Goal: Task Accomplishment & Management: Use online tool/utility

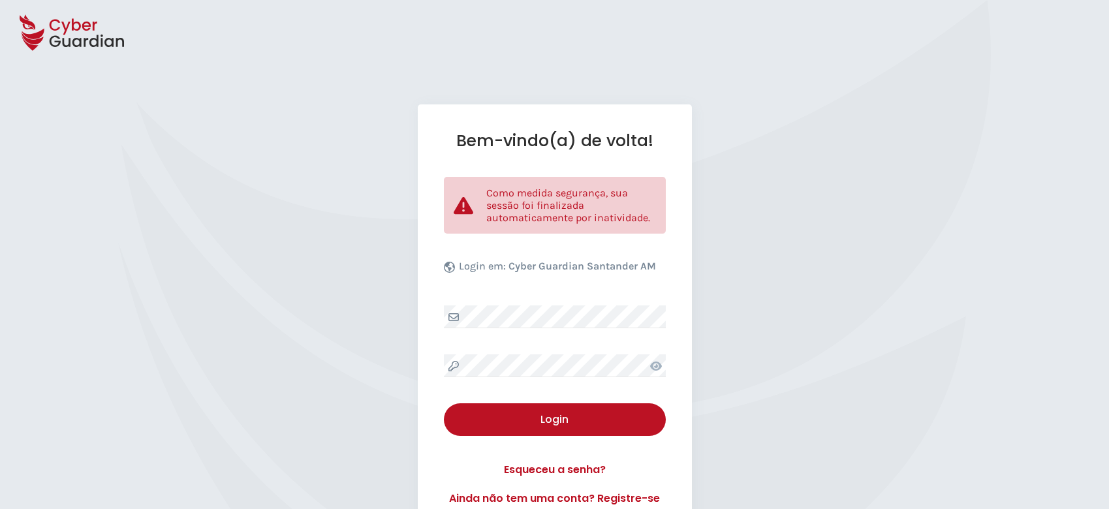
select select "Português (BR)"
click at [557, 352] on div "Bem-vindo(a) de volta! Como medida segurança, sua sessão foi finalizada automat…" at bounding box center [555, 318] width 274 height 428
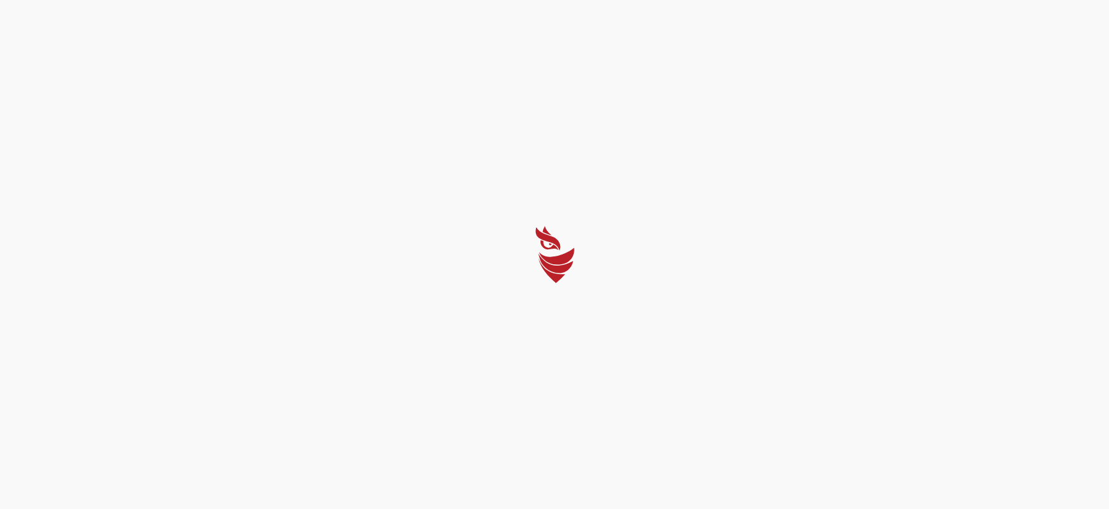
select select "Português (BR)"
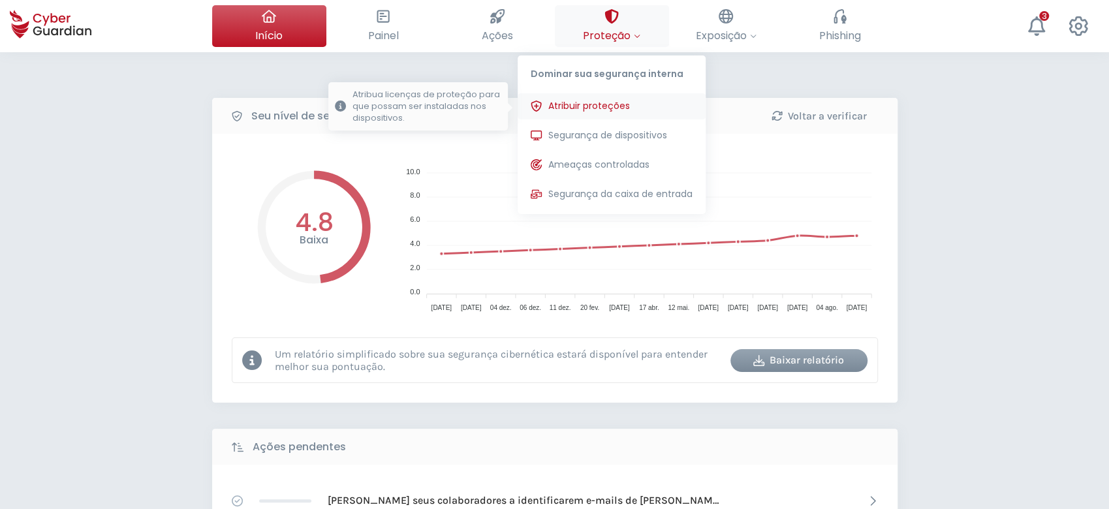
click at [593, 104] on span "Atribuir proteções" at bounding box center [589, 106] width 82 height 14
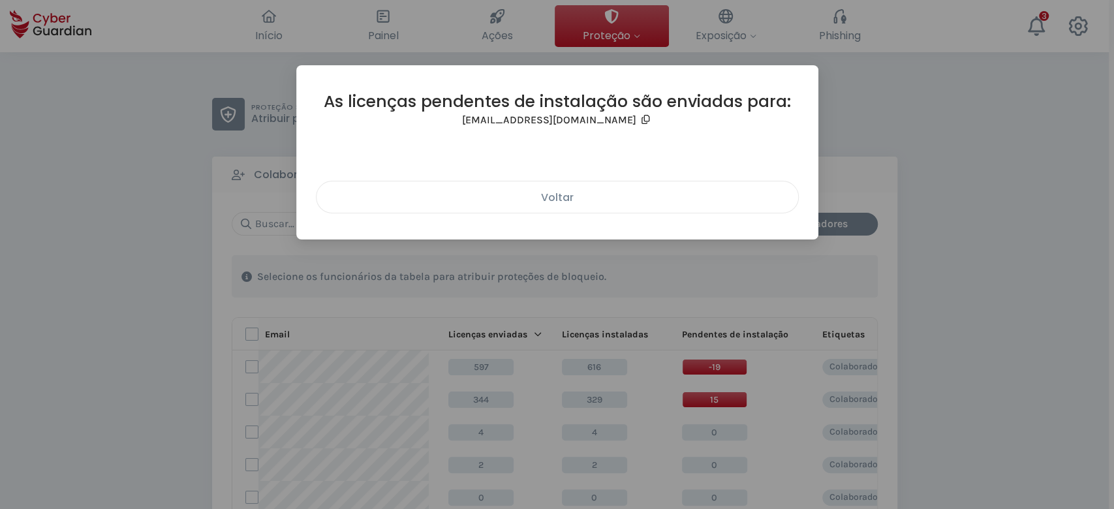
click at [580, 200] on div "Voltar" at bounding box center [557, 197] width 462 height 16
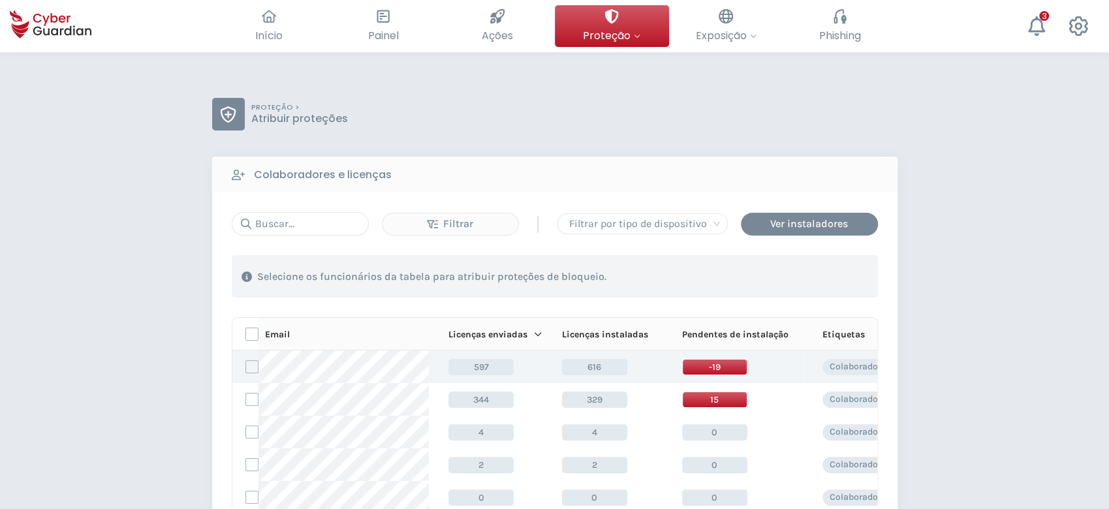
click at [250, 368] on label at bounding box center [251, 366] width 13 height 13
click at [246, 368] on input "checkbox" at bounding box center [246, 367] width 0 height 12
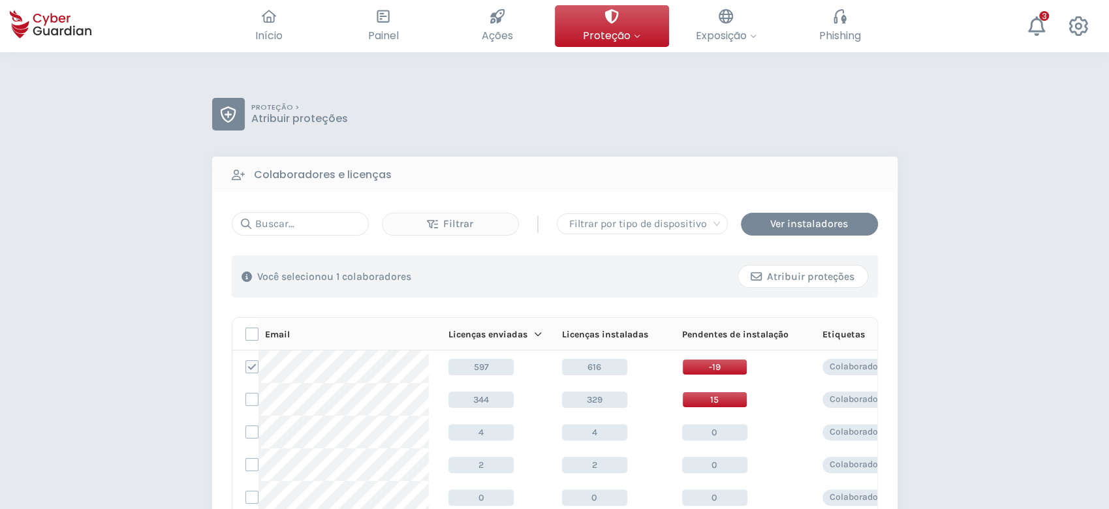
click at [819, 283] on div "Atribuir proteções" at bounding box center [803, 277] width 110 height 16
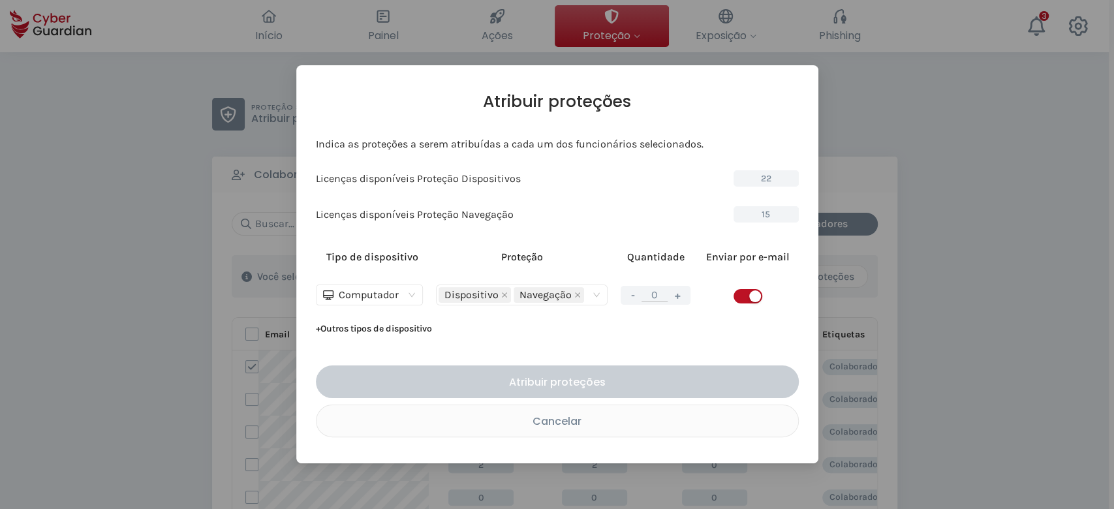
click at [1026, 104] on div "Atribuir proteções Indica as proteções a serem atribuídas a cada um dos funcion…" at bounding box center [557, 254] width 1114 height 509
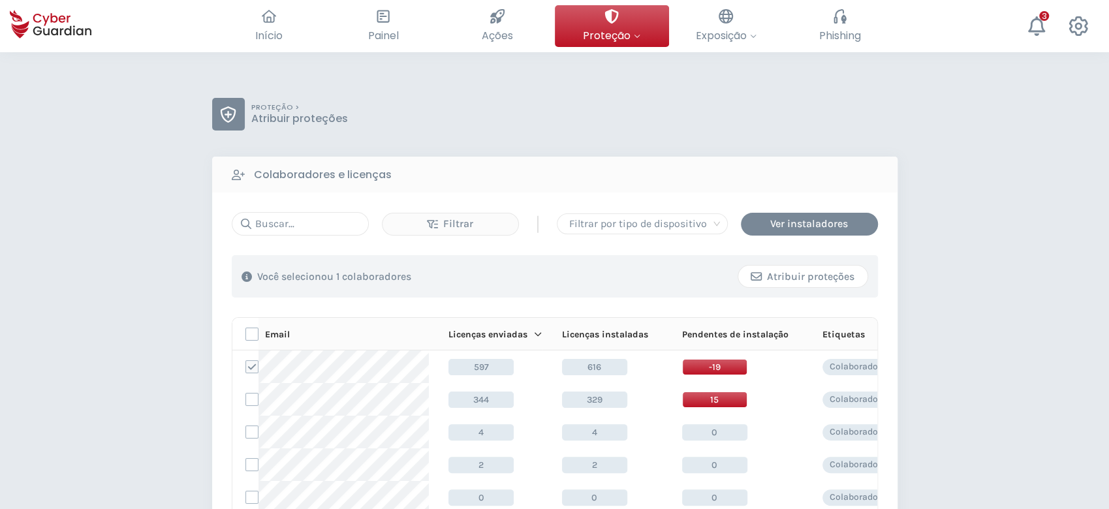
click at [791, 272] on div "Atribuir proteções" at bounding box center [803, 277] width 110 height 16
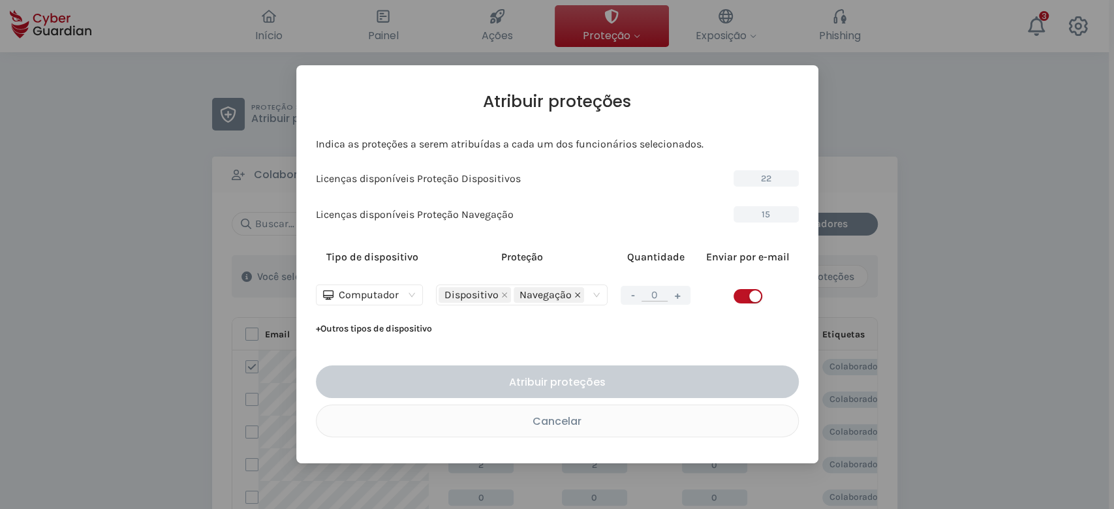
click at [577, 293] on icon "close" at bounding box center [577, 295] width 7 height 7
click at [680, 296] on button "+" at bounding box center [678, 295] width 16 height 16
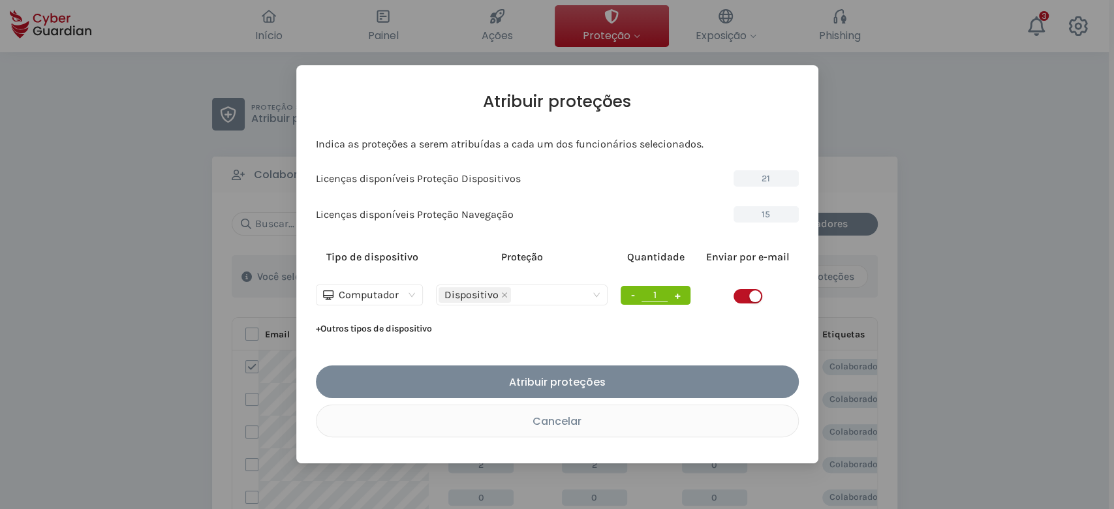
click at [680, 296] on button "+" at bounding box center [678, 295] width 16 height 16
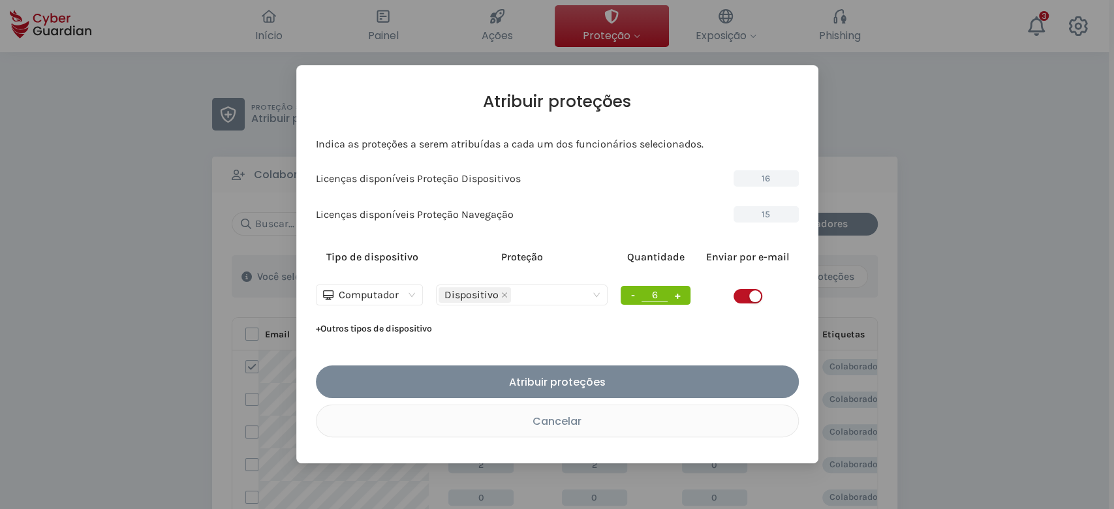
click at [680, 296] on button "+" at bounding box center [678, 295] width 16 height 16
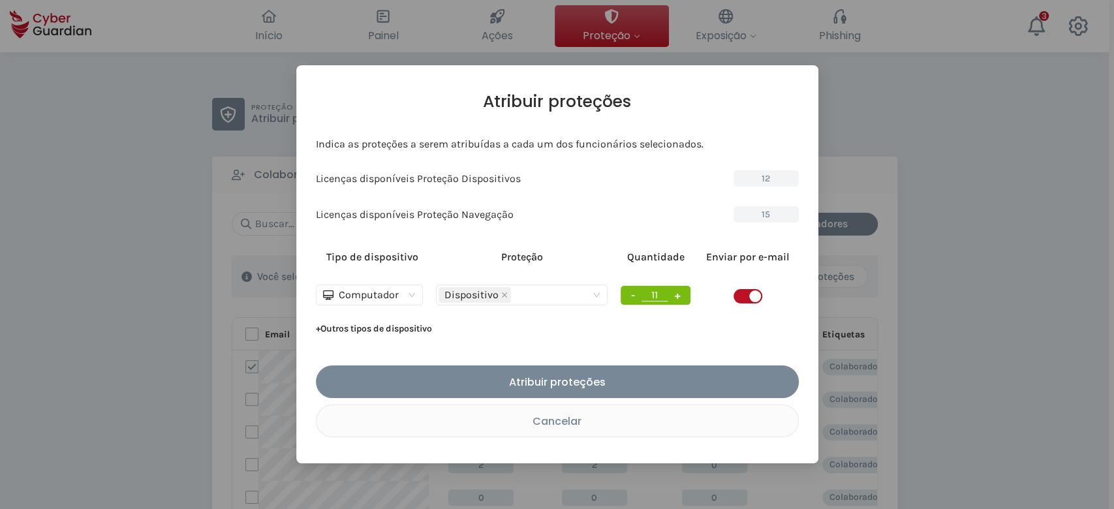
click at [680, 296] on button "+" at bounding box center [678, 295] width 16 height 16
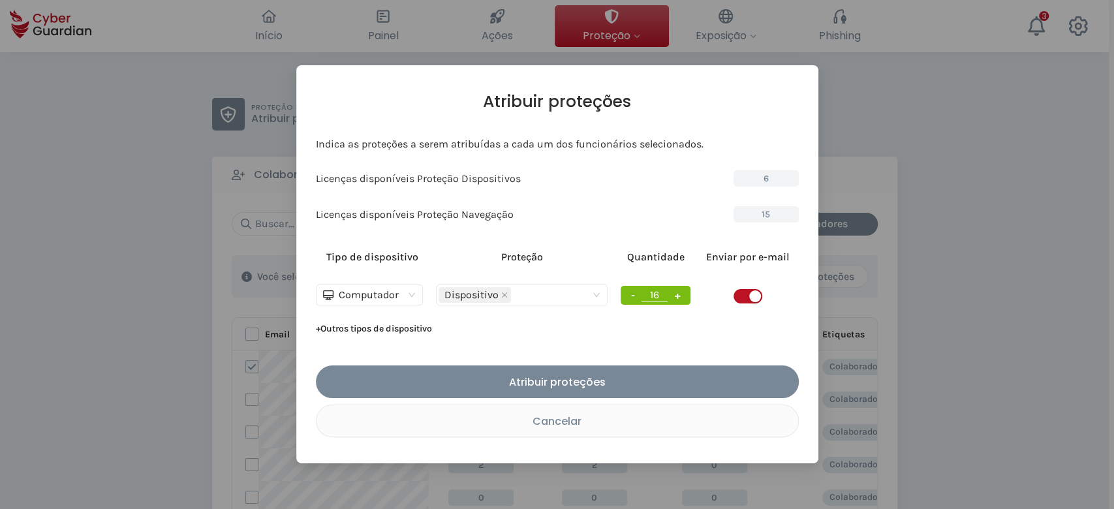
click at [680, 296] on button "+" at bounding box center [678, 295] width 16 height 16
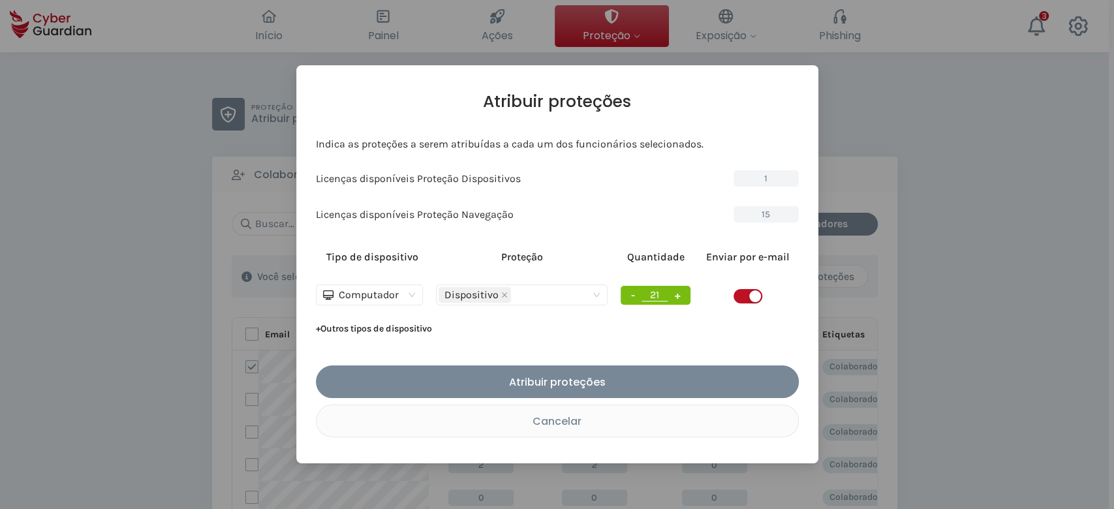
click at [680, 296] on button "+" at bounding box center [678, 295] width 16 height 16
type input "22"
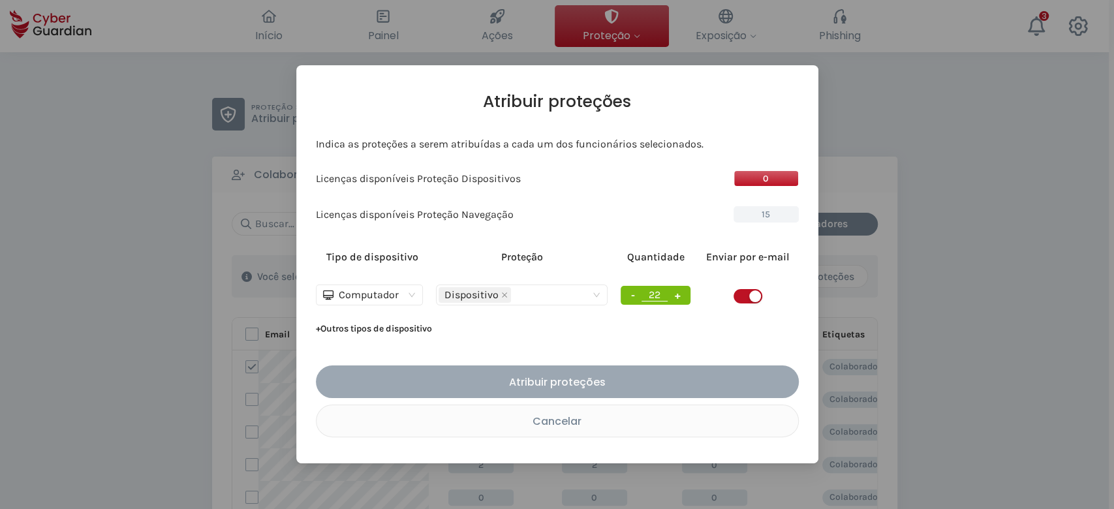
click at [629, 384] on div "Atribuir proteções" at bounding box center [557, 382] width 463 height 16
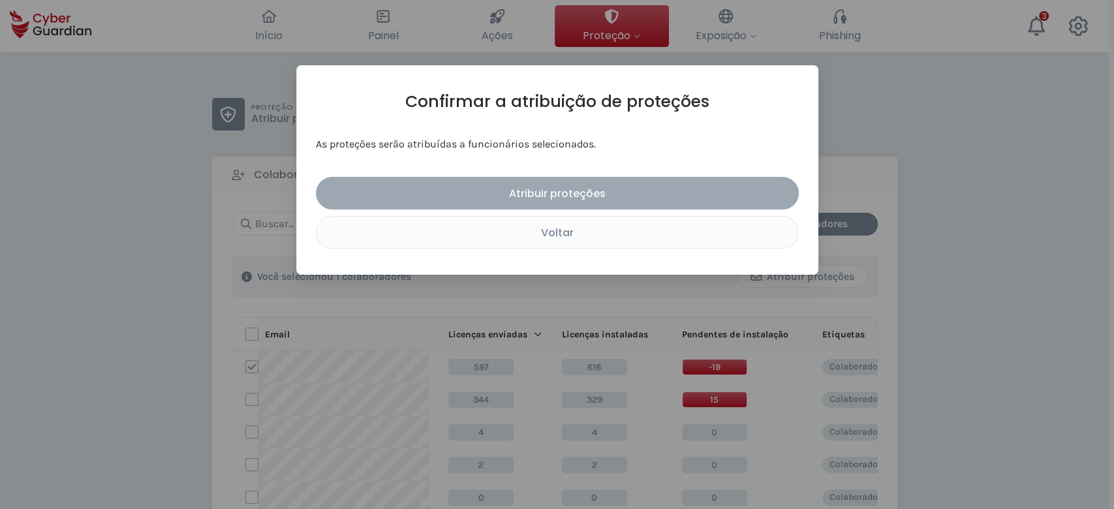
click at [592, 200] on div "Atribuir proteções" at bounding box center [557, 193] width 463 height 16
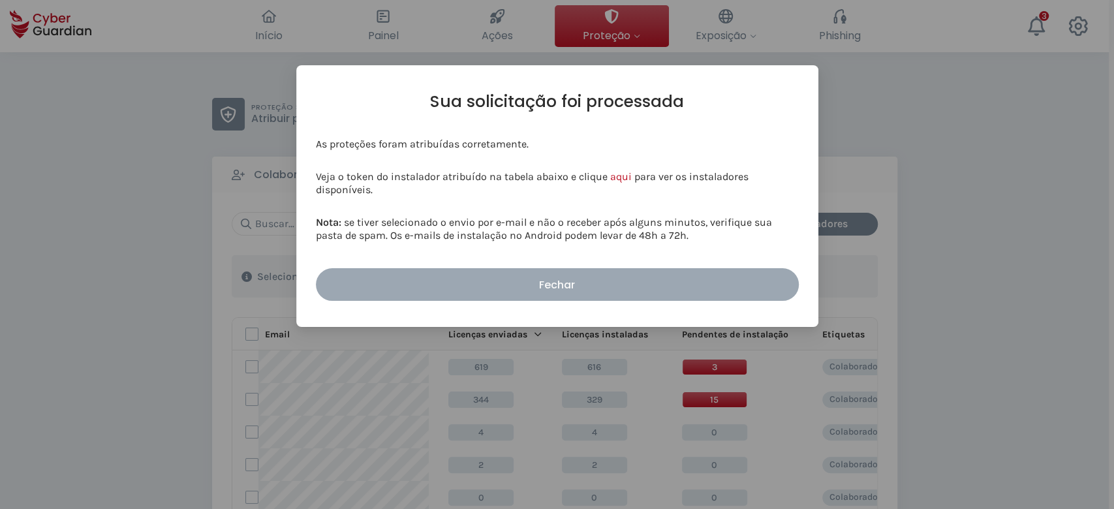
click at [614, 289] on div "Fechar" at bounding box center [557, 285] width 463 height 16
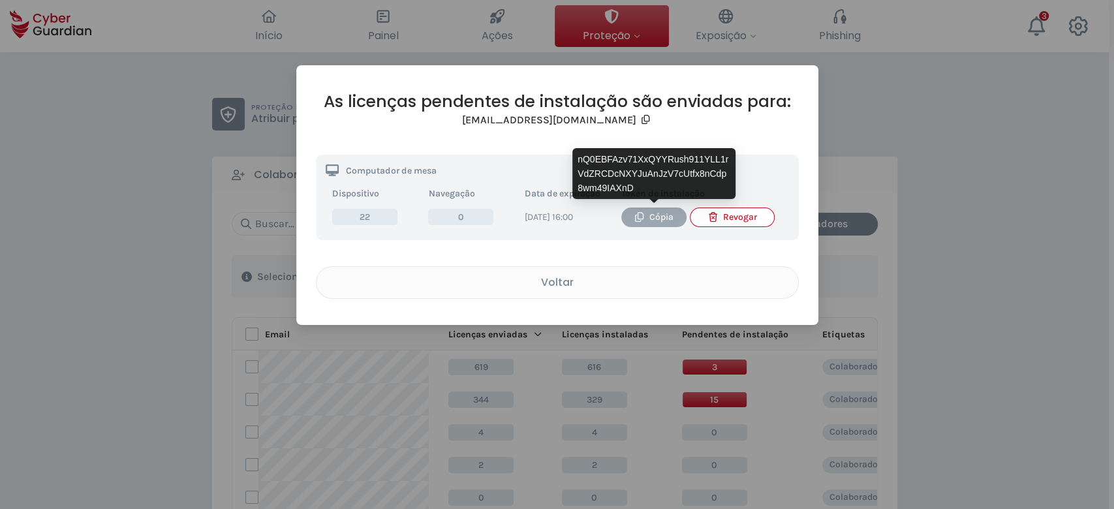
click at [665, 218] on div "Cópia" at bounding box center [654, 217] width 46 height 14
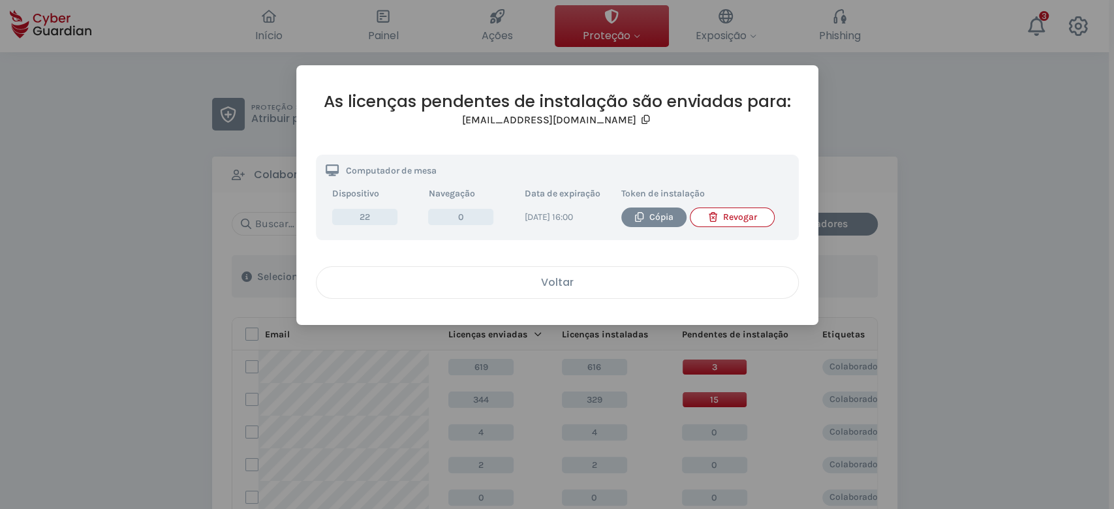
click at [561, 274] on button "Voltar" at bounding box center [557, 282] width 483 height 33
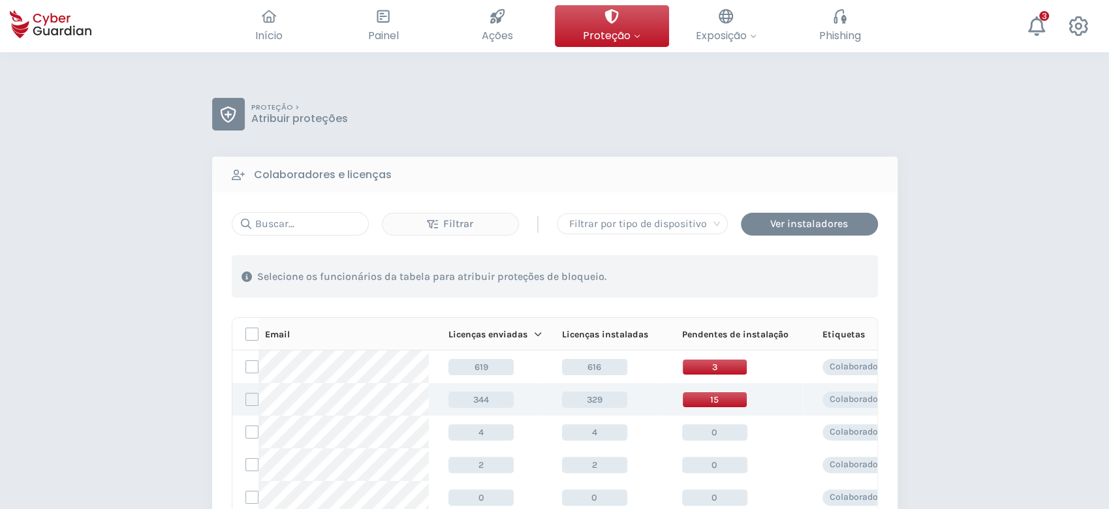
click at [250, 398] on label at bounding box center [251, 399] width 13 height 13
click at [246, 398] on input "checkbox" at bounding box center [246, 400] width 0 height 12
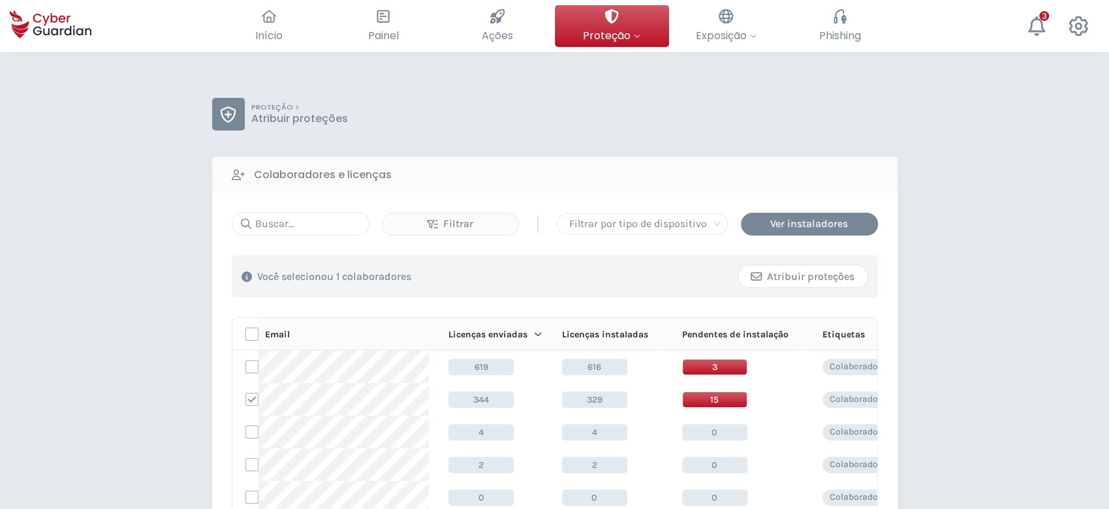
click at [803, 278] on div "Atribuir proteções" at bounding box center [803, 277] width 110 height 16
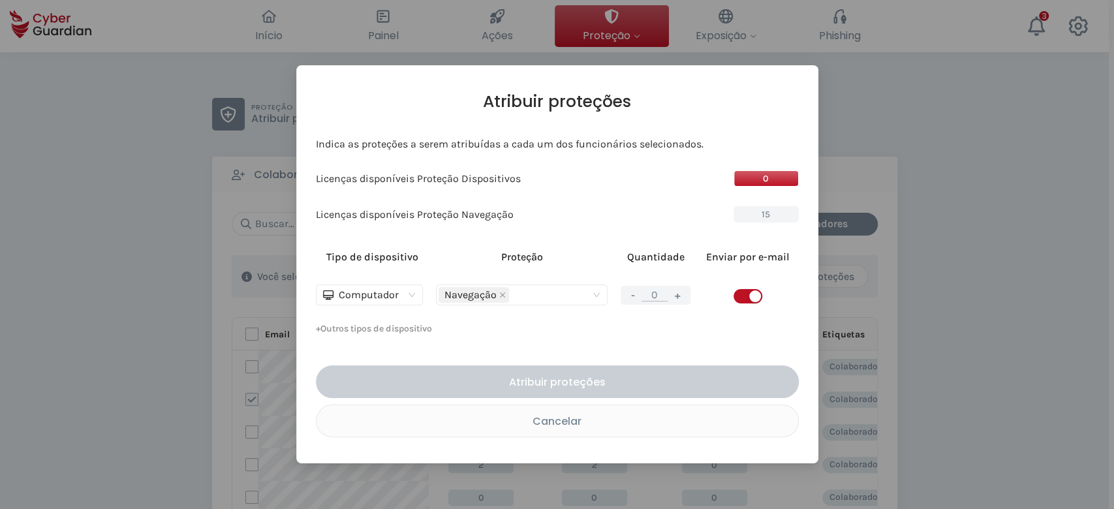
click at [675, 295] on button "+" at bounding box center [678, 295] width 16 height 16
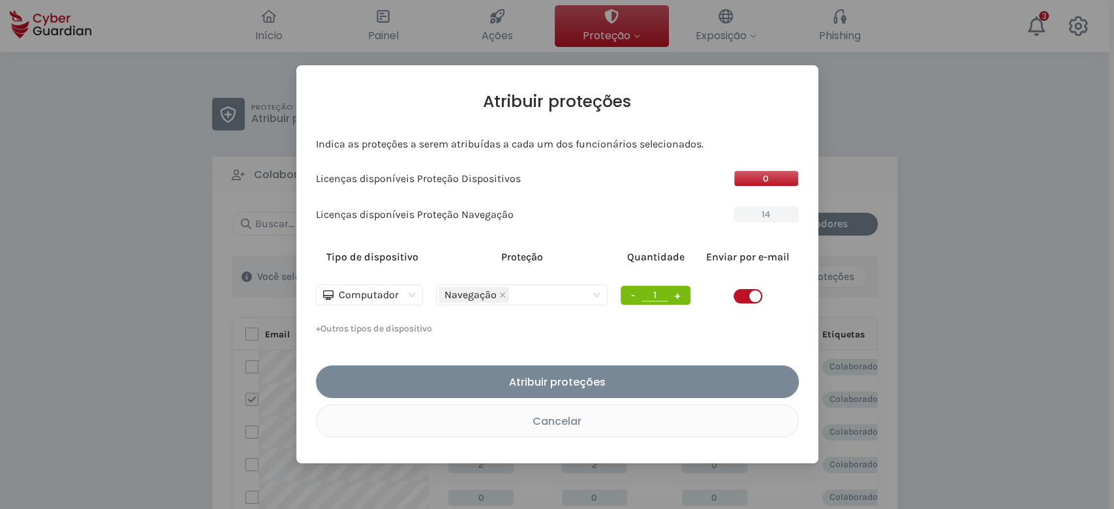
click at [675, 295] on button "+" at bounding box center [678, 295] width 16 height 16
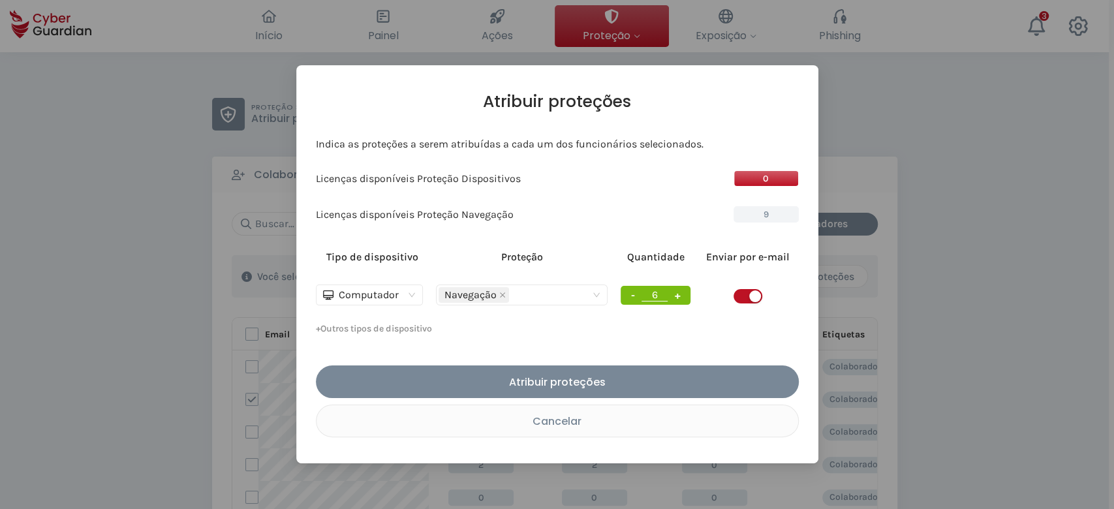
click at [675, 295] on button "+" at bounding box center [678, 295] width 16 height 16
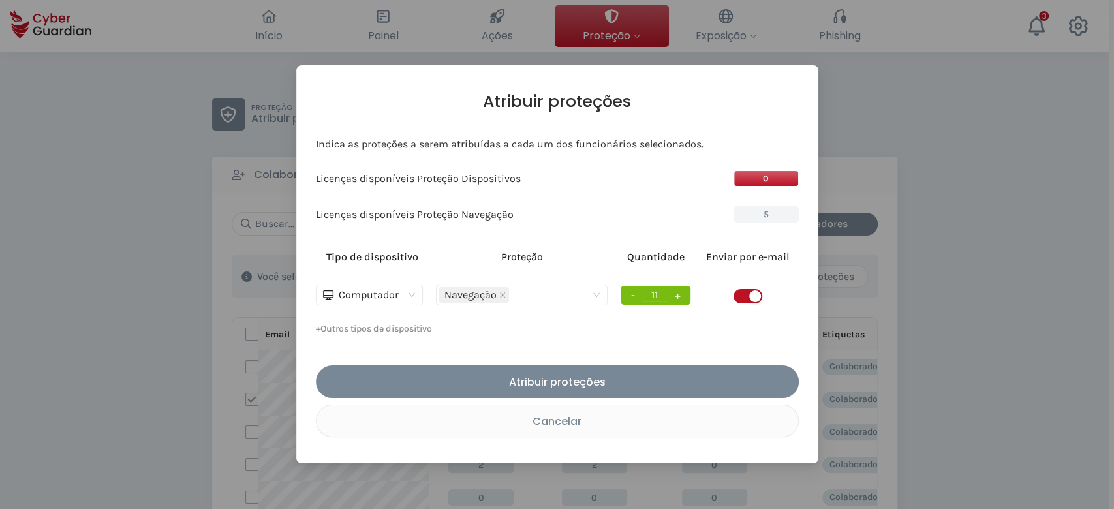
click at [675, 295] on button "+" at bounding box center [678, 295] width 16 height 16
type input "15"
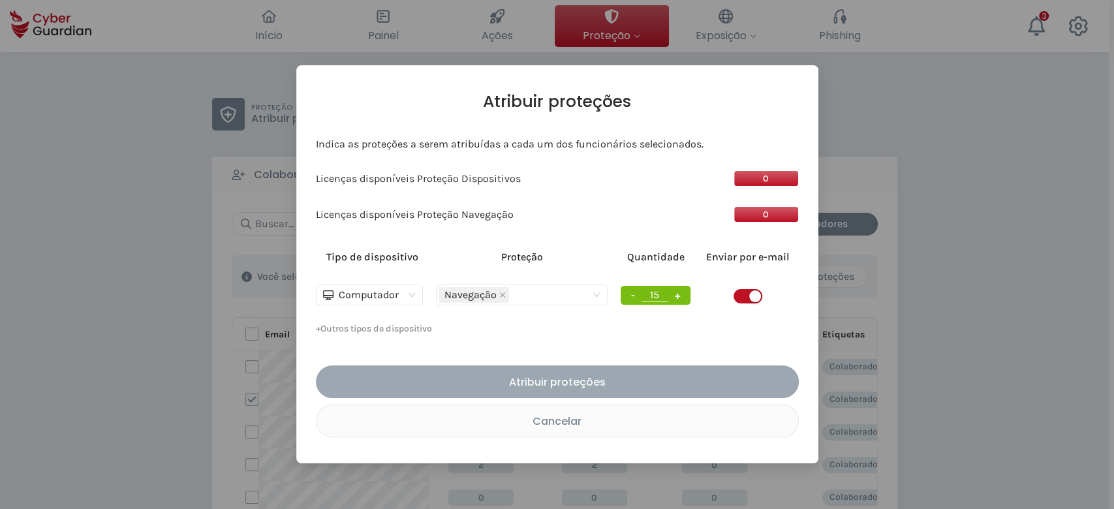
click at [596, 374] on div "Atribuir proteções" at bounding box center [557, 382] width 463 height 16
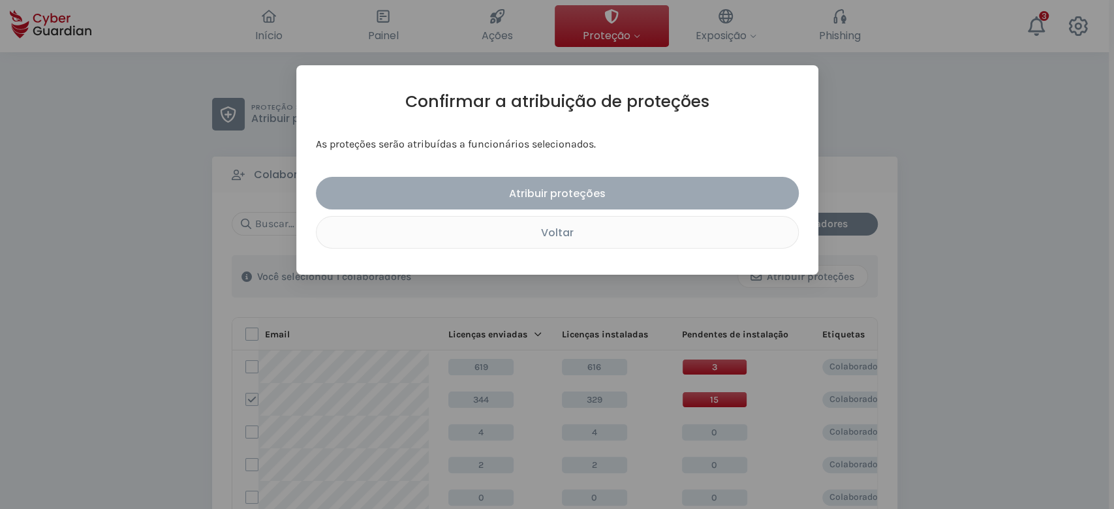
click at [595, 200] on div "Atribuir proteções" at bounding box center [557, 193] width 463 height 16
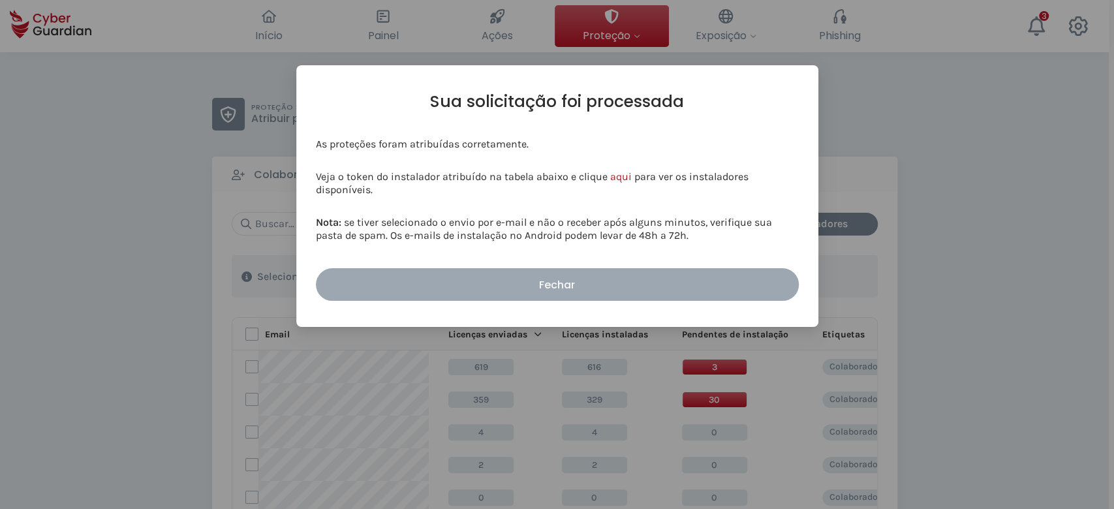
click at [569, 295] on button "Fechar" at bounding box center [557, 284] width 483 height 33
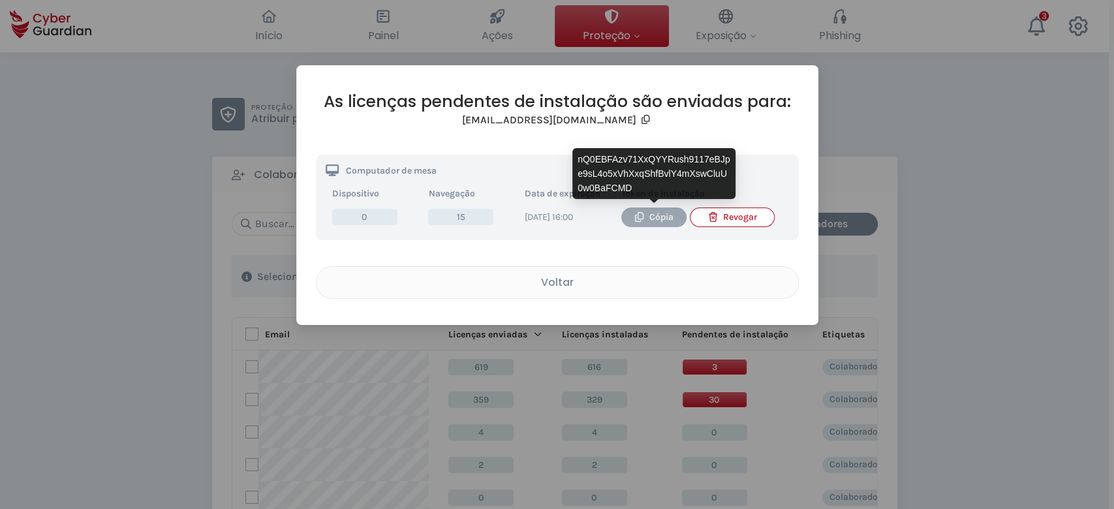
click at [652, 217] on div "Cópia" at bounding box center [654, 217] width 46 height 14
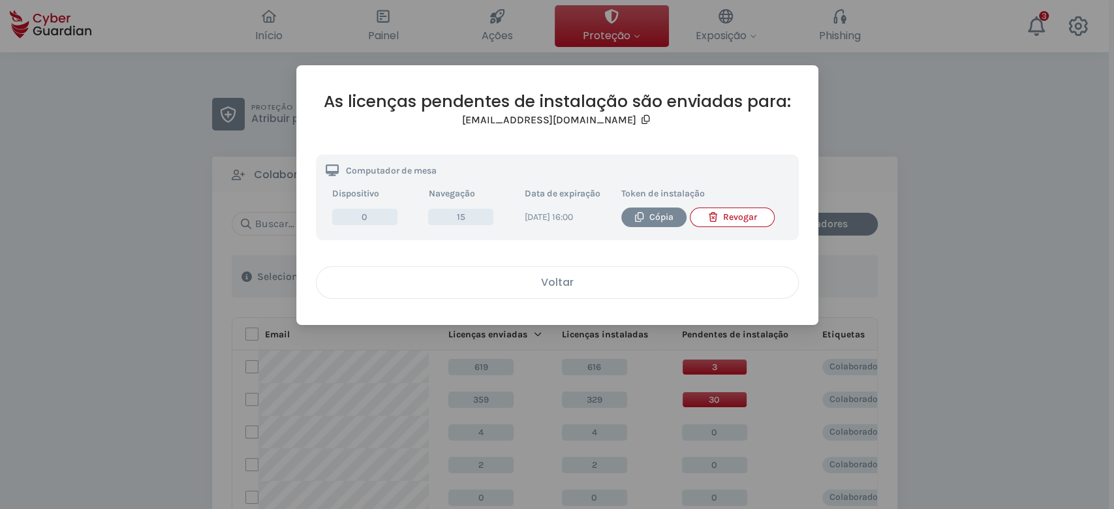
click at [621, 280] on div "Voltar" at bounding box center [557, 282] width 462 height 16
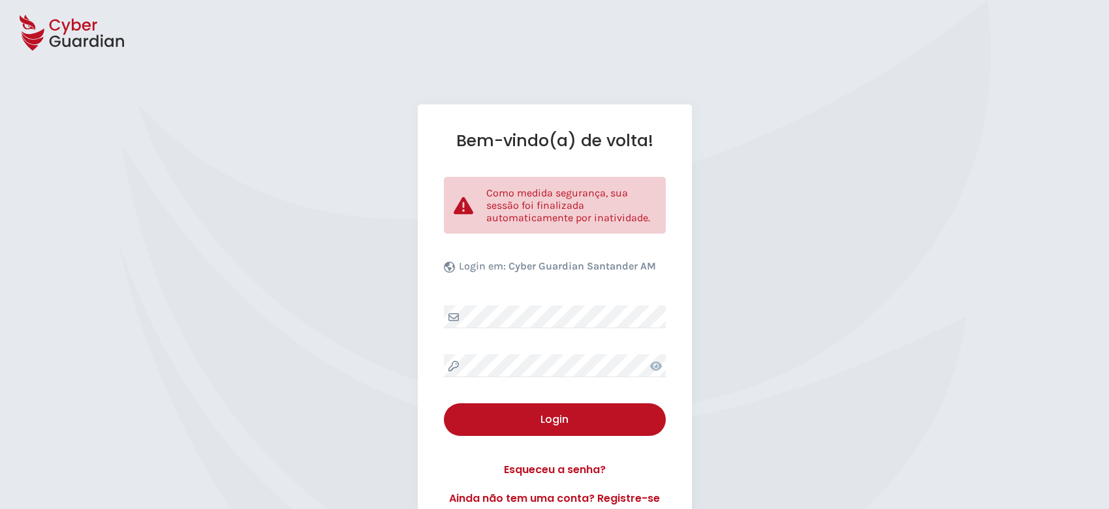
select select "Português (BR)"
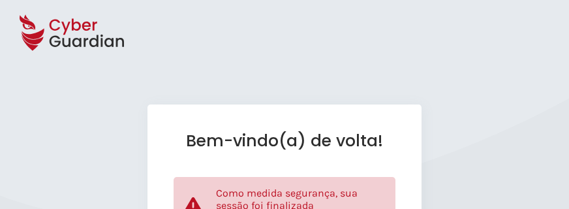
select select "Português (BR)"
